Goal: Task Accomplishment & Management: Manage account settings

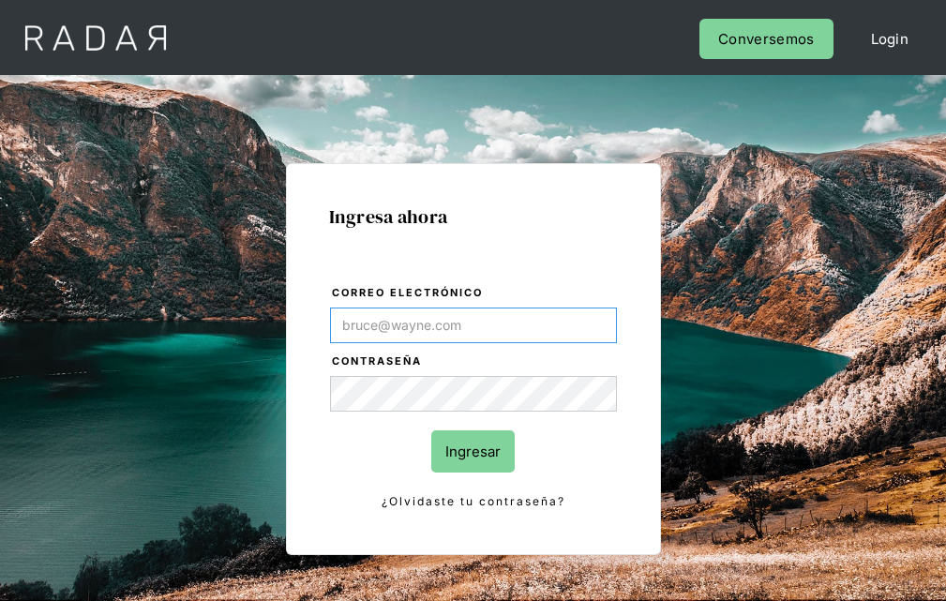
type input "[EMAIL_ADDRESS][PERSON_NAME][DOMAIN_NAME]"
click at [473, 451] on input "Ingresar" at bounding box center [472, 451] width 83 height 42
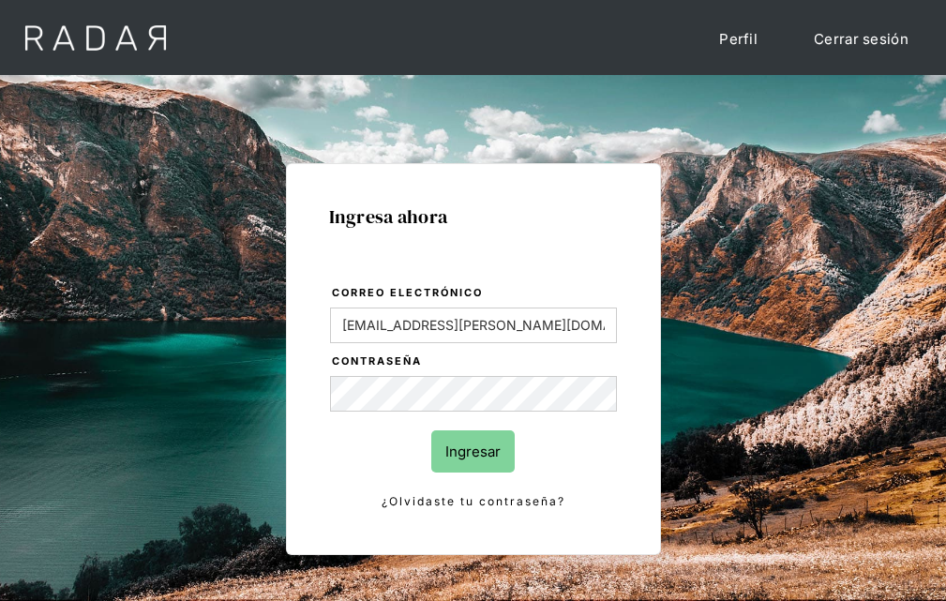
click at [473, 451] on input "Ingresar" at bounding box center [472, 451] width 83 height 42
